Goal: Task Accomplishment & Management: Manage account settings

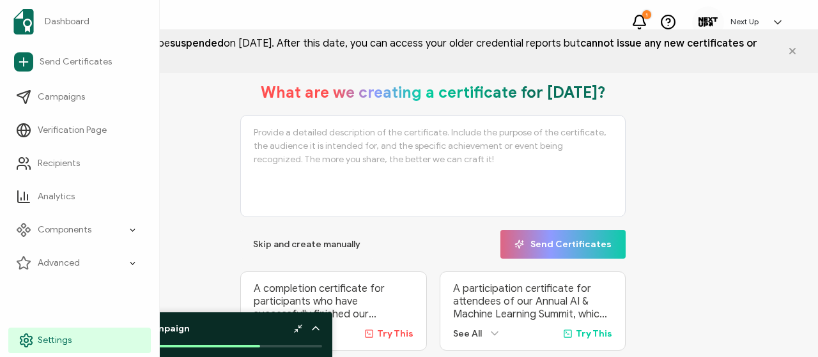
click at [56, 334] on span "Settings" at bounding box center [55, 340] width 34 height 13
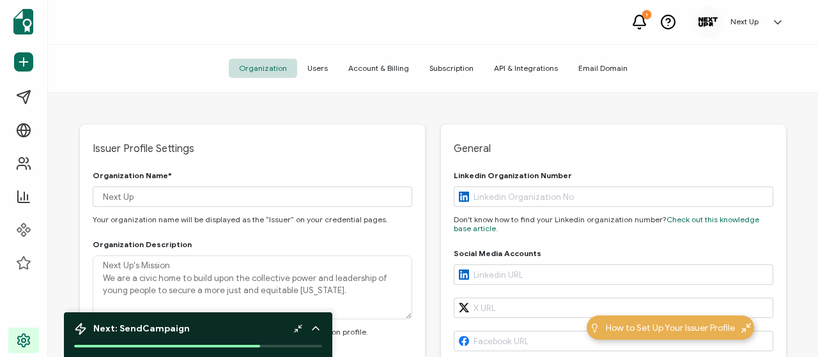
click at [388, 62] on span "Account & Billing" at bounding box center [378, 68] width 81 height 19
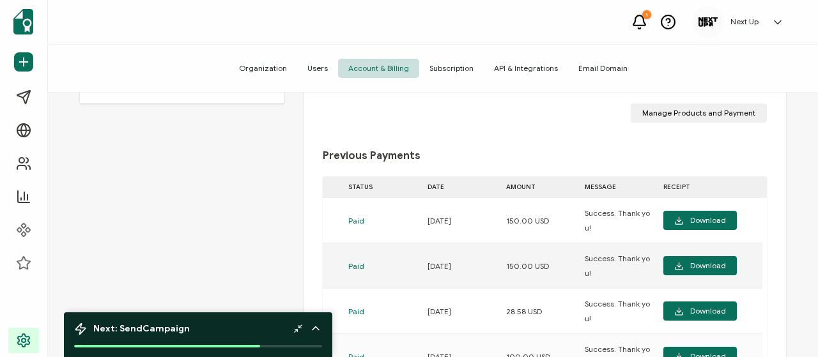
scroll to position [309, 0]
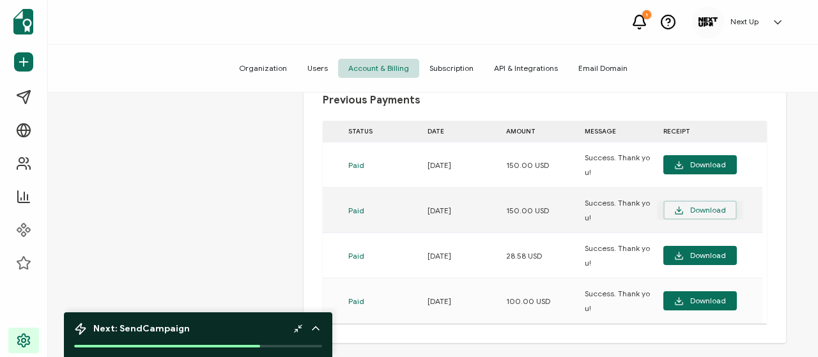
click at [706, 211] on span "Download" at bounding box center [700, 211] width 52 height 10
